Goal: Information Seeking & Learning: Learn about a topic

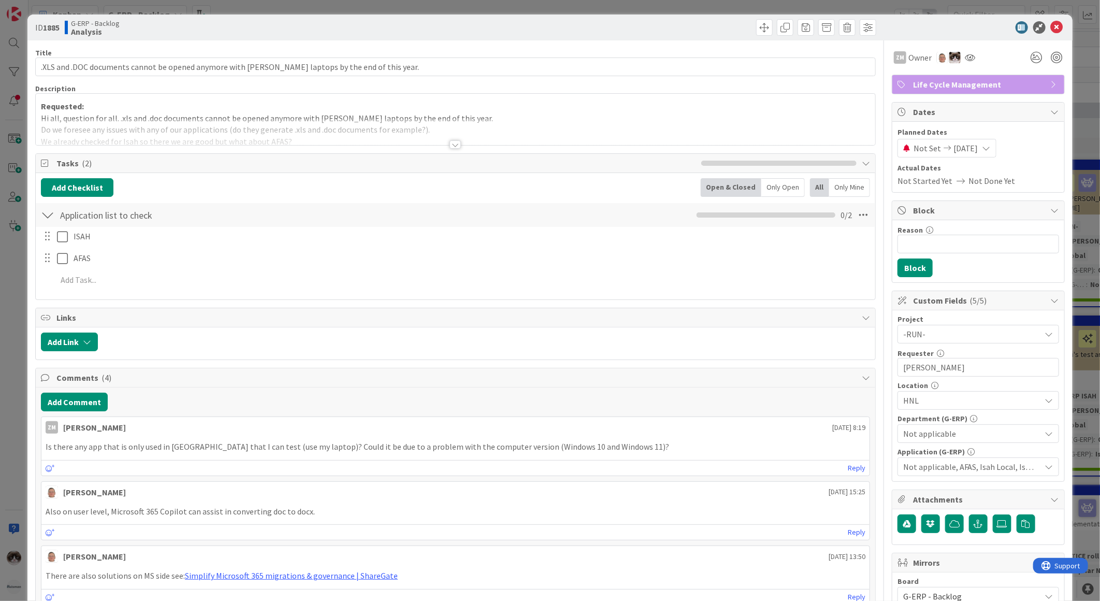
click at [454, 148] on div at bounding box center [454, 144] width 11 height 8
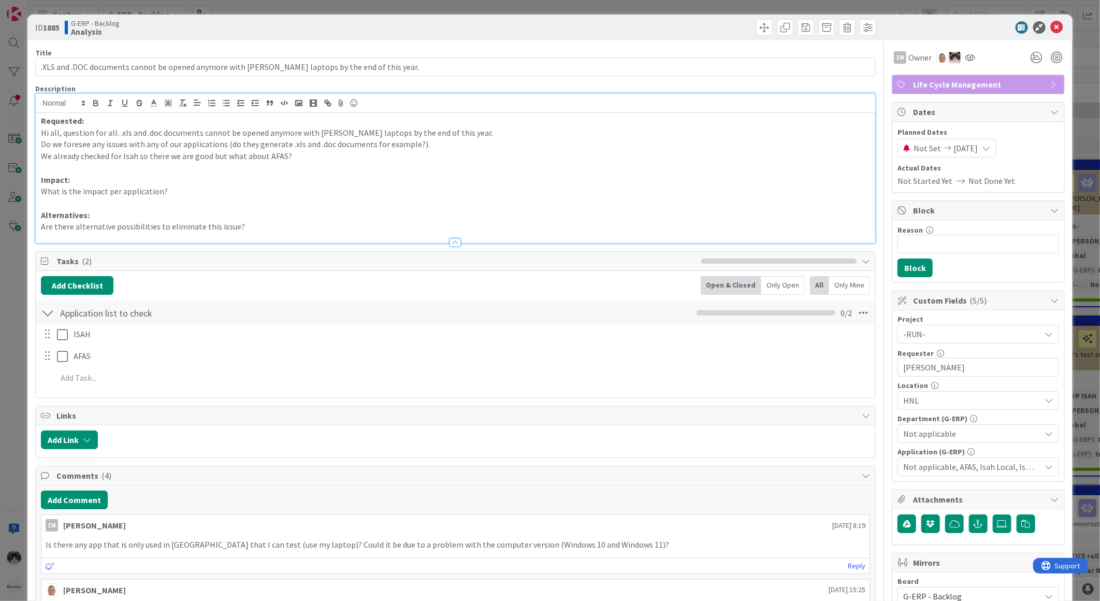
click at [1058, 31] on div "ID 1885 G-ERP - Backlog Analysis" at bounding box center [549, 27] width 1045 height 26
click at [1051, 26] on icon at bounding box center [1057, 27] width 12 height 12
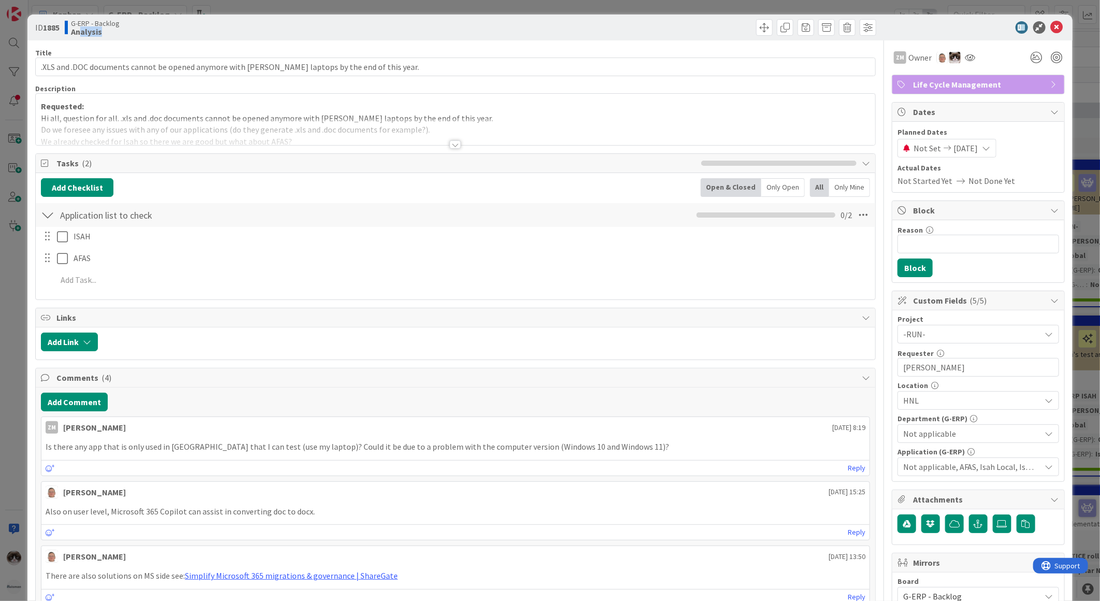
drag, startPoint x: 92, startPoint y: 38, endPoint x: 79, endPoint y: 35, distance: 13.8
click at [79, 35] on div "ID 1885 G-ERP - Backlog Analysis" at bounding box center [549, 27] width 1045 height 26
click at [453, 143] on div at bounding box center [454, 144] width 11 height 8
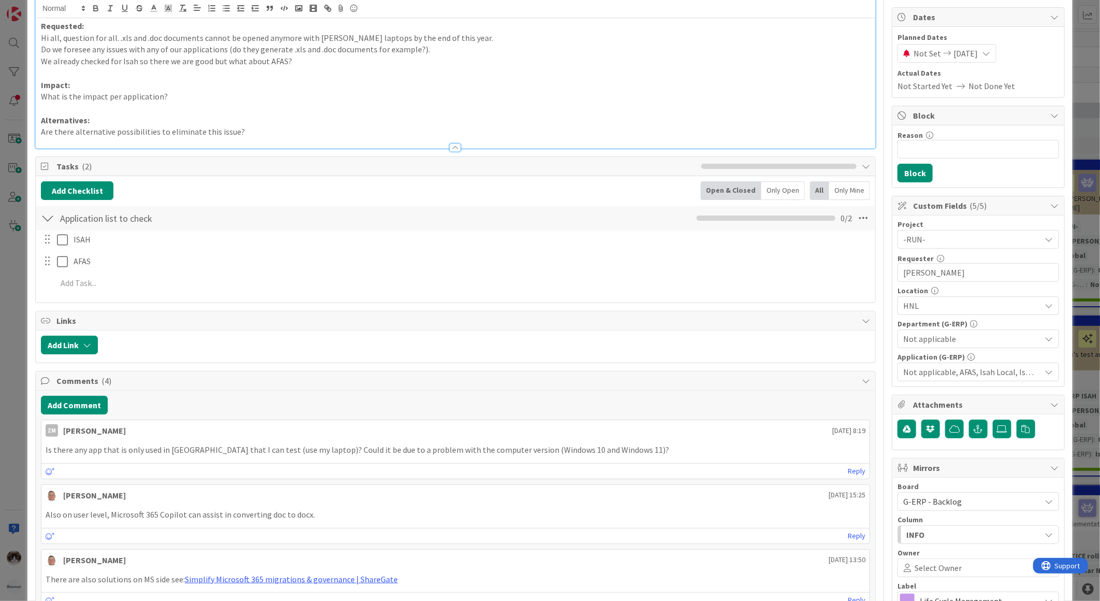
scroll to position [115, 0]
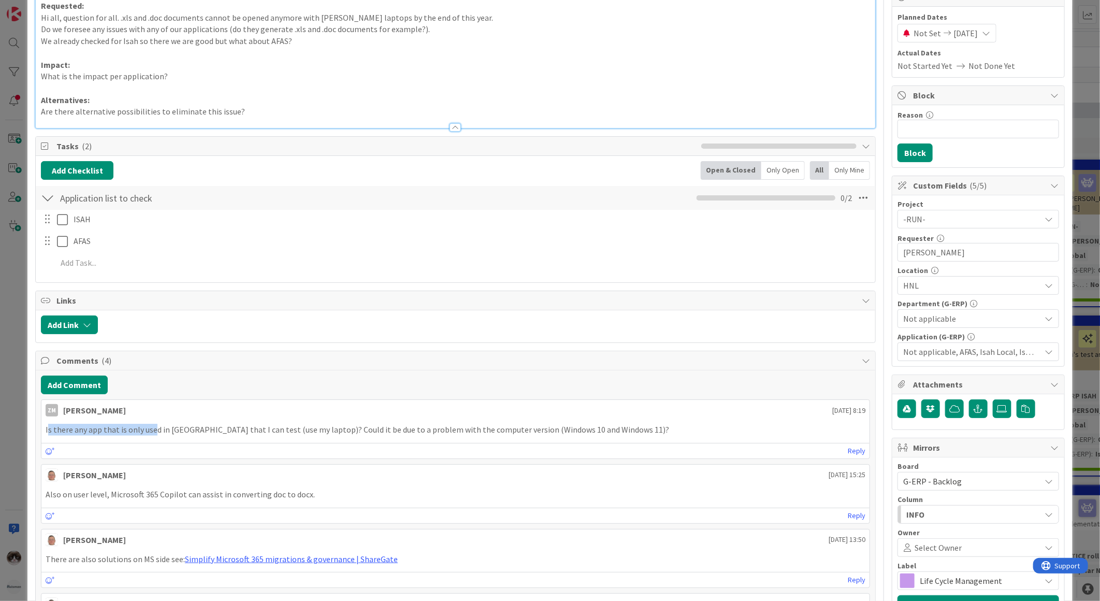
drag, startPoint x: 48, startPoint y: 432, endPoint x: 152, endPoint y: 433, distance: 104.1
click at [152, 303] on p "Is there any app that is only used in China that I can test (use my laptop)? Co…" at bounding box center [456, 430] width 820 height 12
click at [155, 303] on p "Is there any app that is only used in China that I can test (use my laptop)? Co…" at bounding box center [456, 430] width 820 height 12
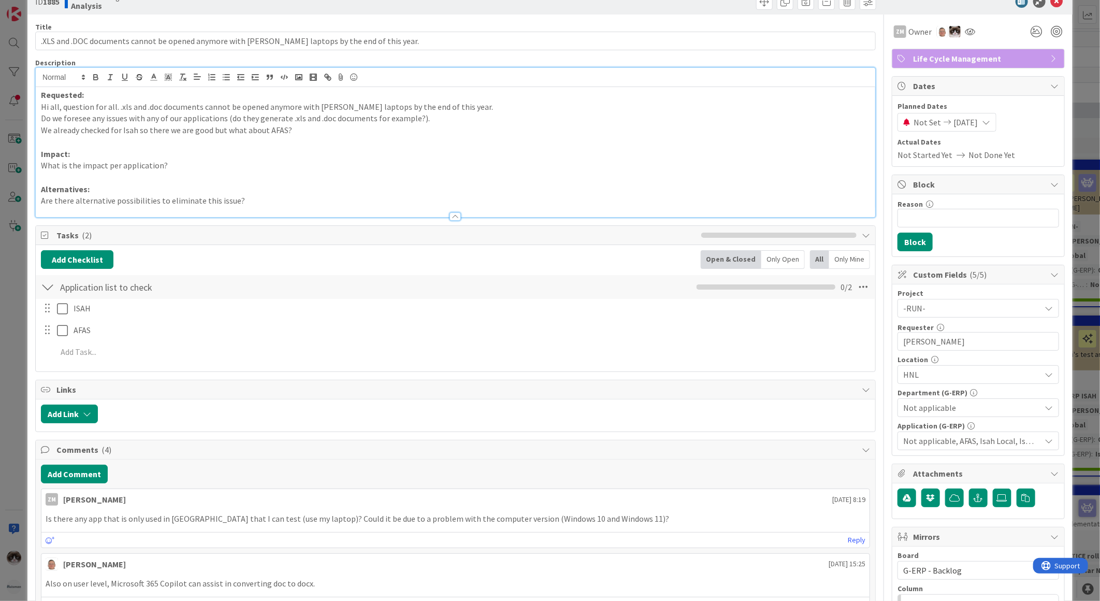
scroll to position [0, 0]
